Goal: Book appointment/travel/reservation

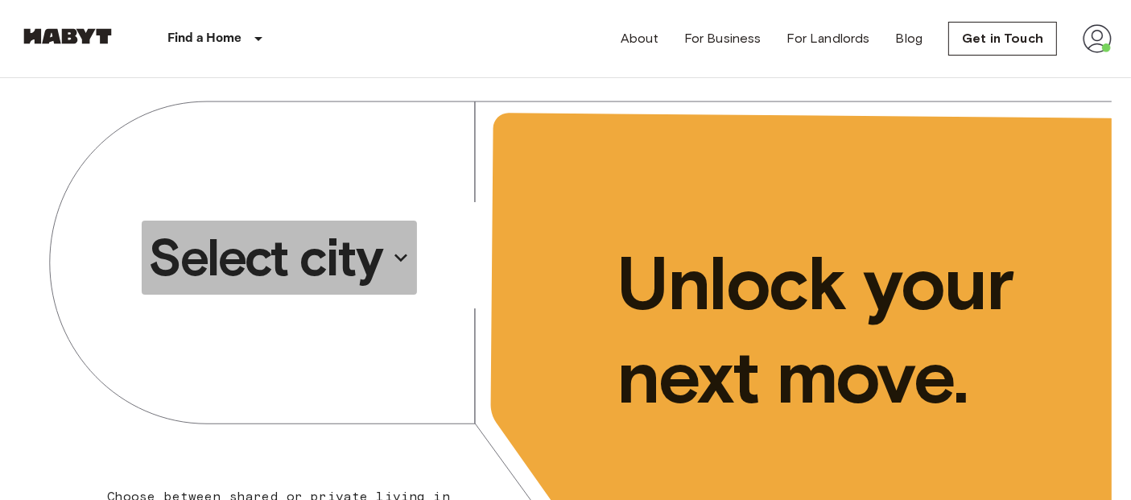
click at [333, 263] on p "Select city" at bounding box center [264, 257] width 233 height 64
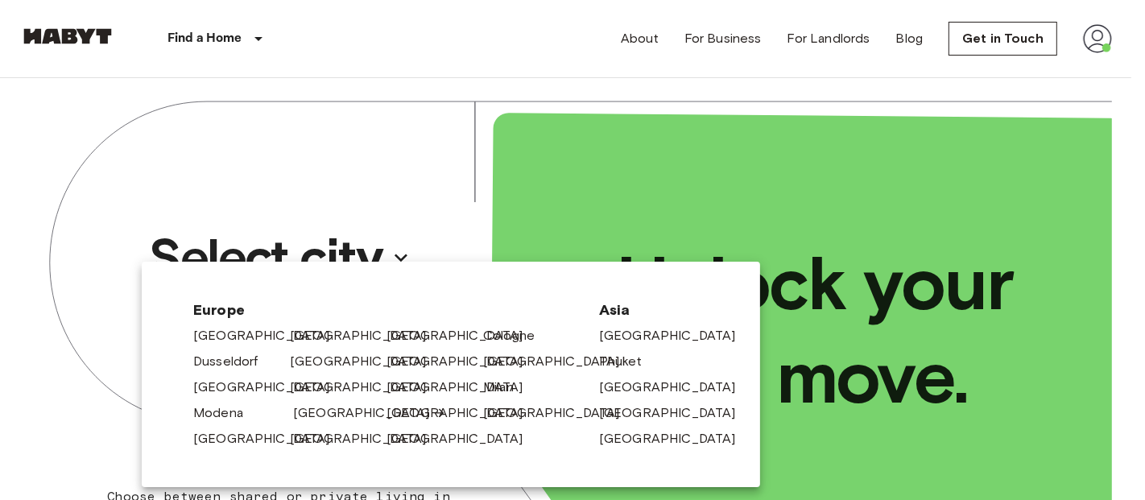
click at [311, 413] on link "[GEOGRAPHIC_DATA]" at bounding box center [369, 412] width 153 height 19
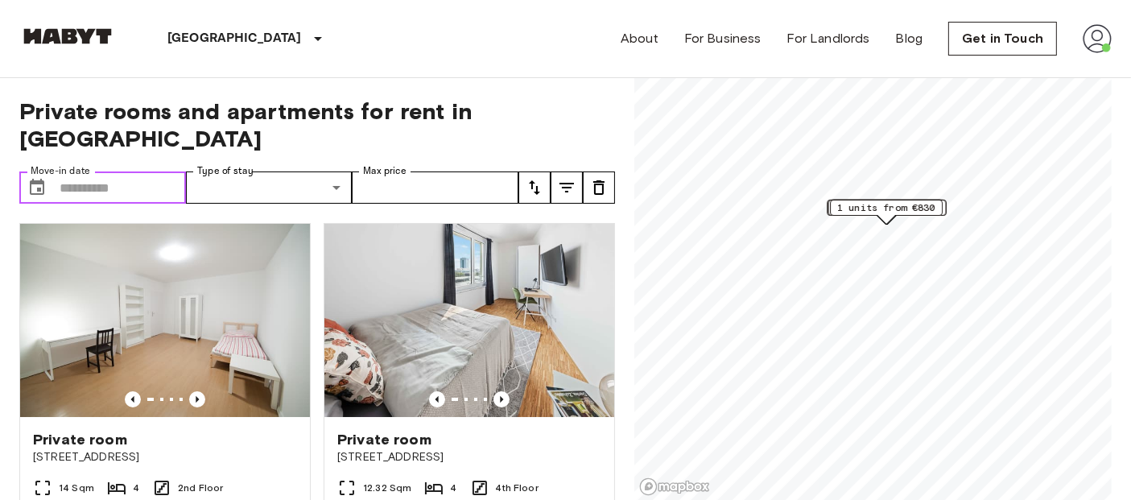
click at [104, 171] on input "Move-in date" at bounding box center [123, 187] width 126 height 32
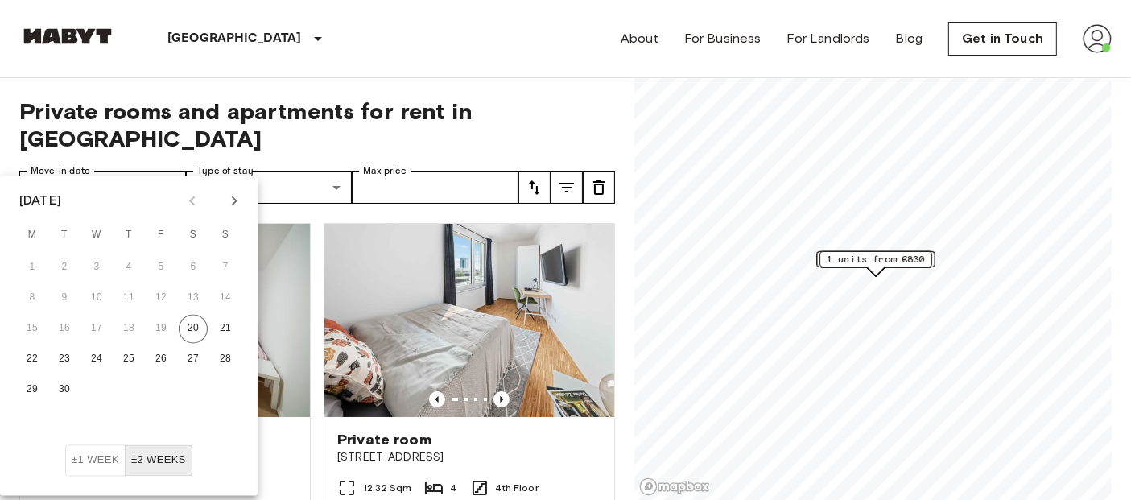
click at [229, 197] on icon "Next month" at bounding box center [234, 201] width 19 height 19
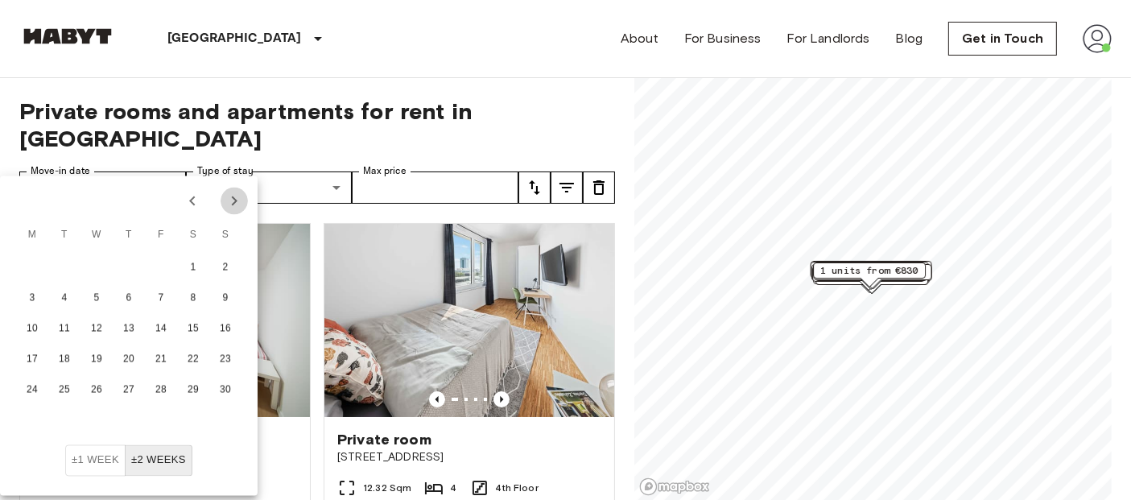
click at [229, 197] on icon "Next month" at bounding box center [234, 201] width 19 height 19
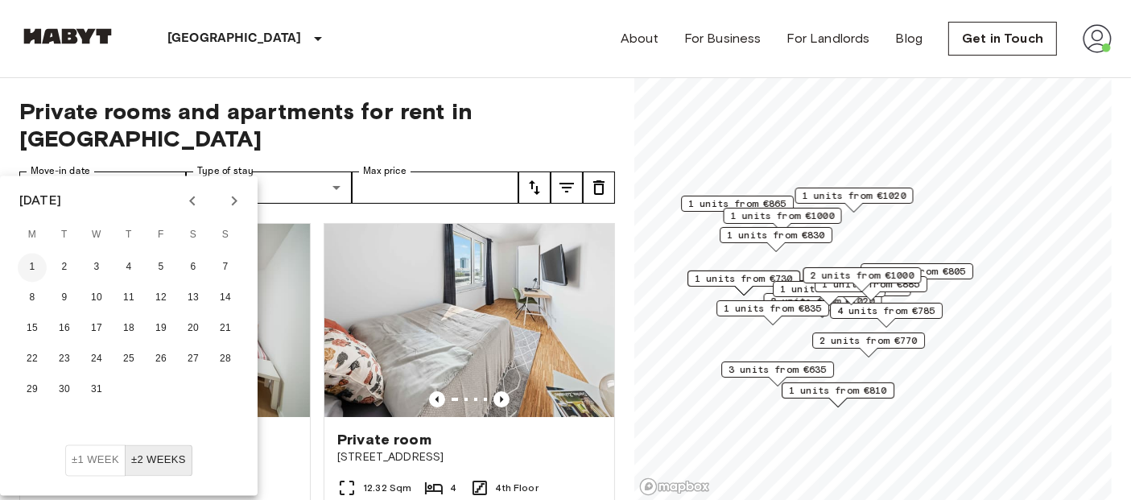
click at [29, 260] on button "1" at bounding box center [32, 268] width 29 height 29
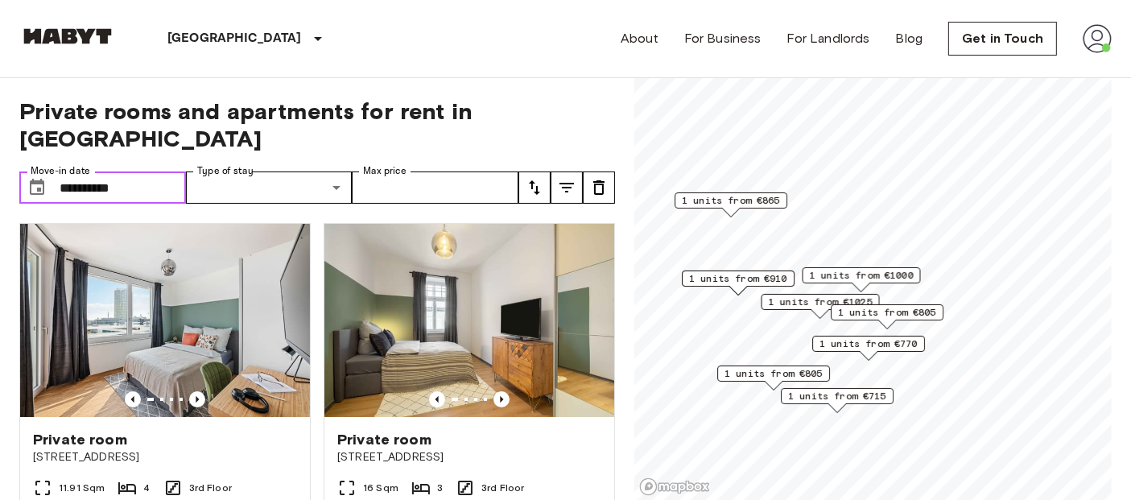
type input "**********"
